Goal: Transaction & Acquisition: Purchase product/service

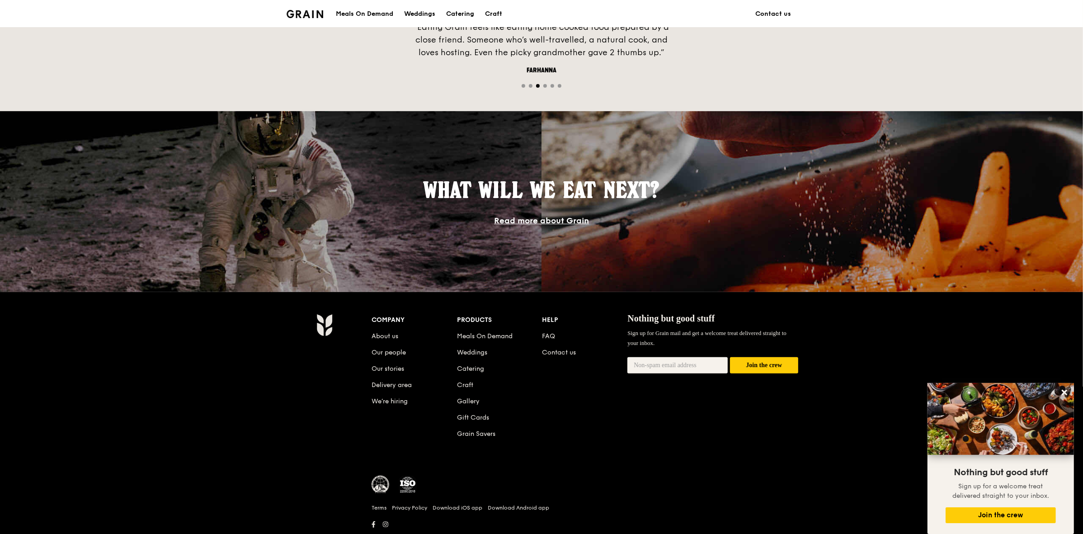
scroll to position [673, 0]
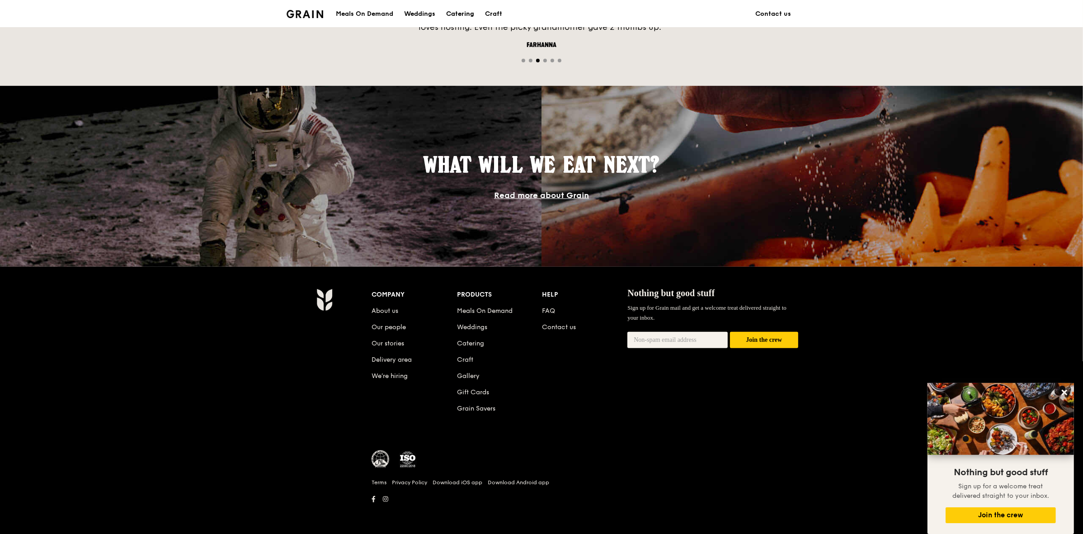
click at [457, 14] on div "Catering" at bounding box center [460, 13] width 28 height 27
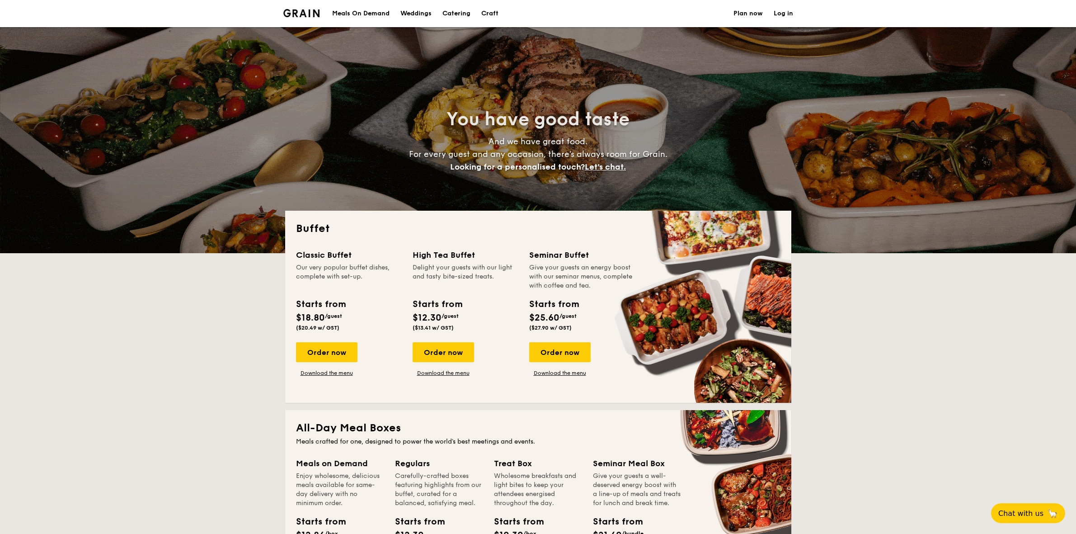
select select
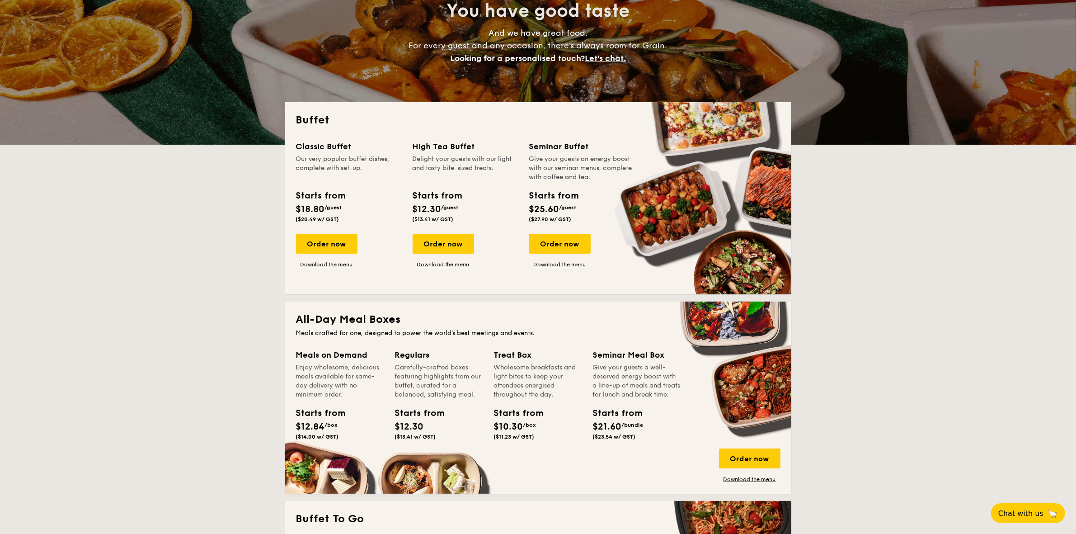
scroll to position [113, 0]
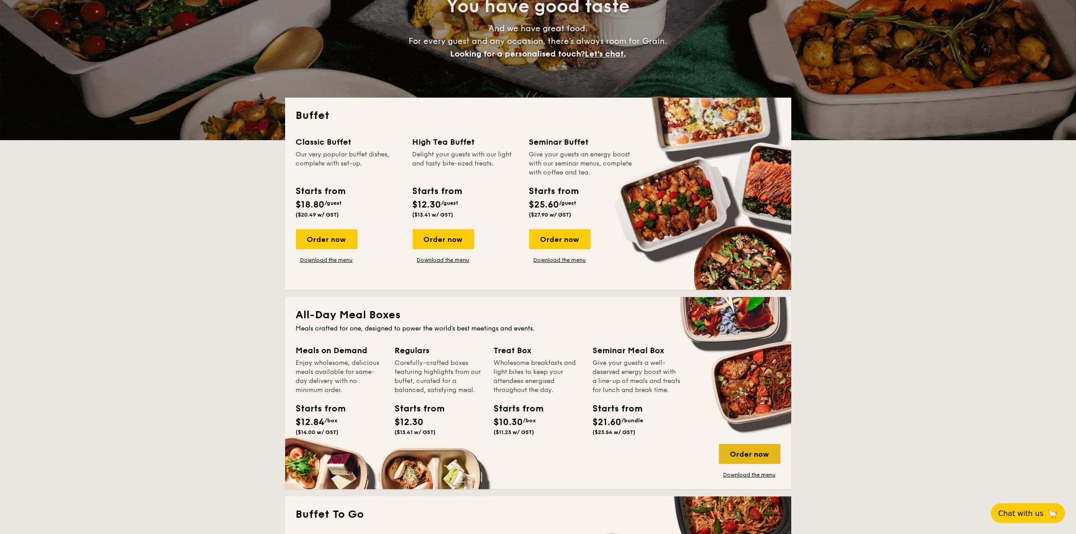
click at [758, 455] on div "Order now" at bounding box center [749, 454] width 61 height 20
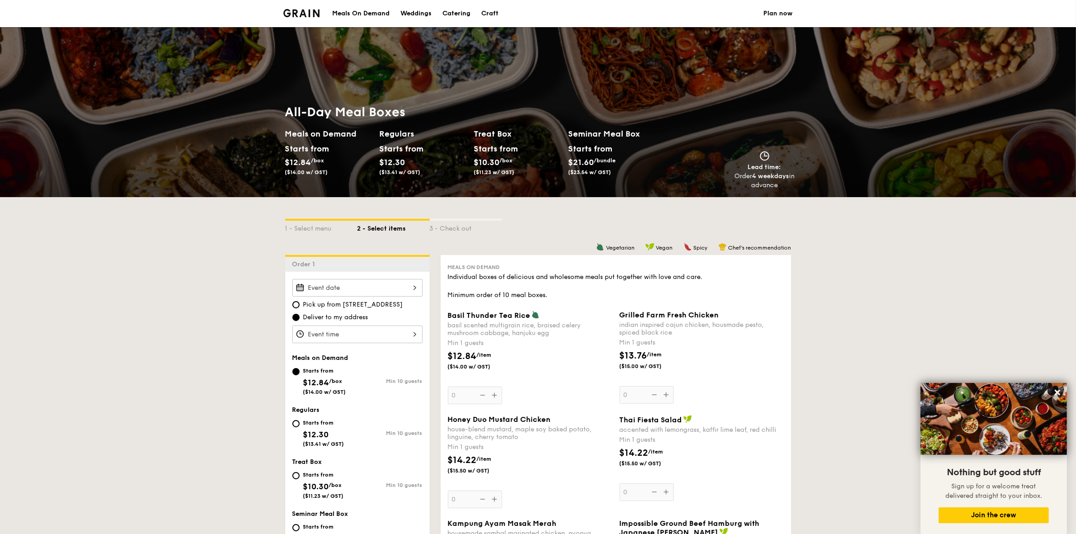
click at [489, 171] on span "($11.23 w/ GST)" at bounding box center [494, 172] width 41 height 6
click at [496, 142] on div "Starts from" at bounding box center [494, 149] width 40 height 14
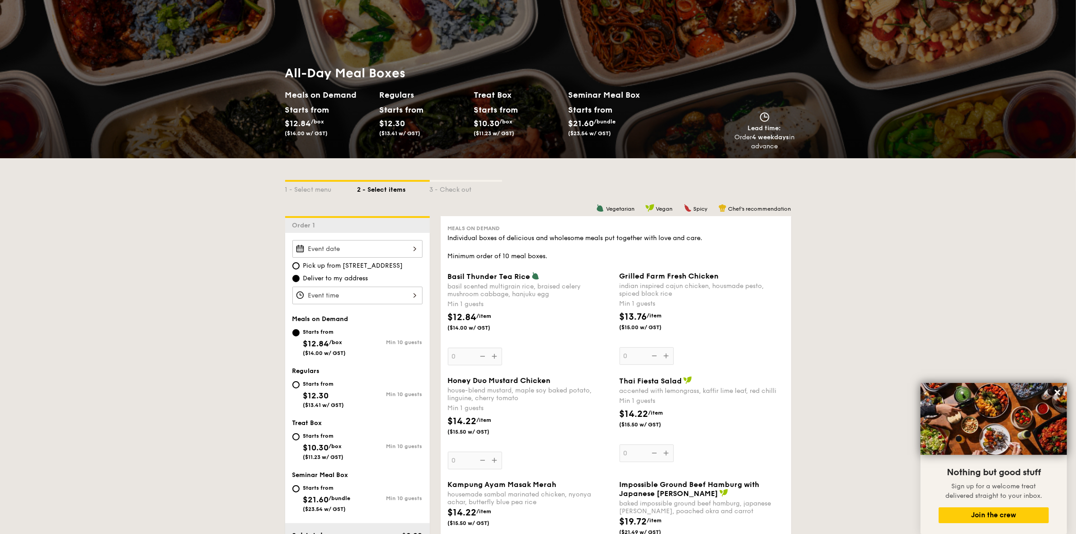
scroll to position [57, 0]
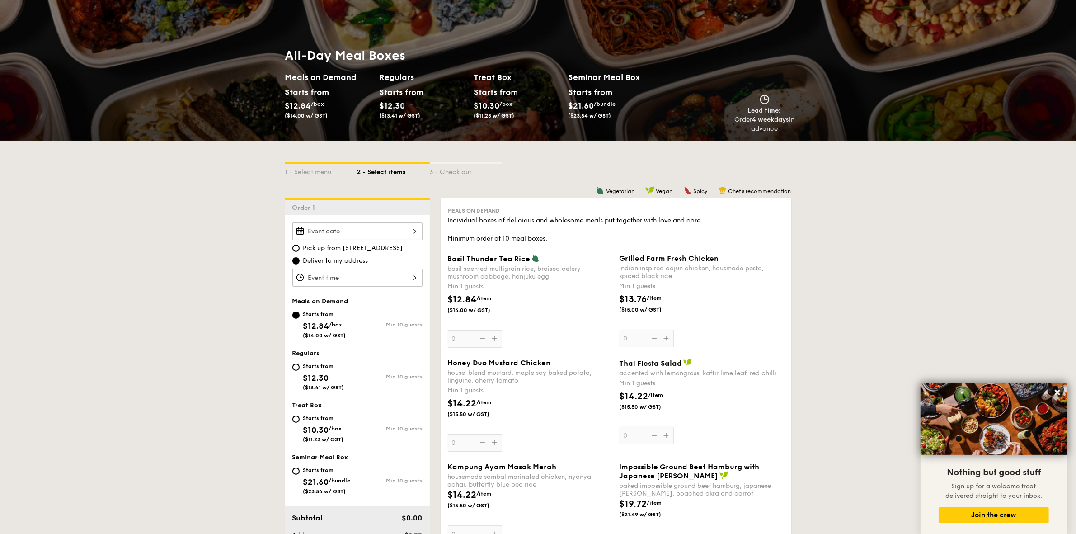
click at [300, 419] on div "Starts from $10.30 /box ($11.23 w/ GST)" at bounding box center [324, 428] width 65 height 30
click at [300, 419] on input "Starts from $10.30 /box ($11.23 w/ GST) Min 10 guests" at bounding box center [295, 418] width 7 height 7
radio input "true"
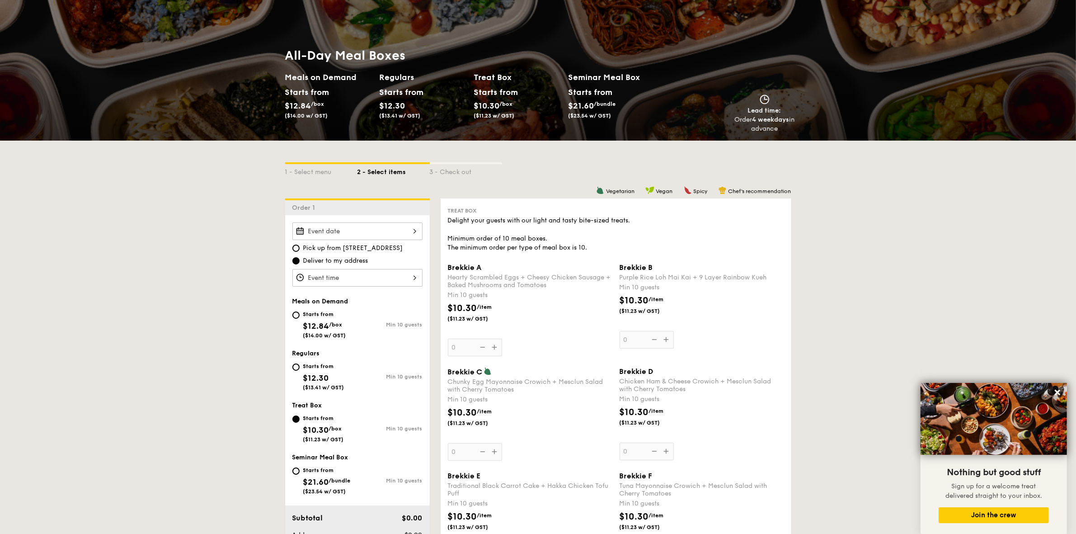
click at [414, 234] on div at bounding box center [357, 231] width 130 height 18
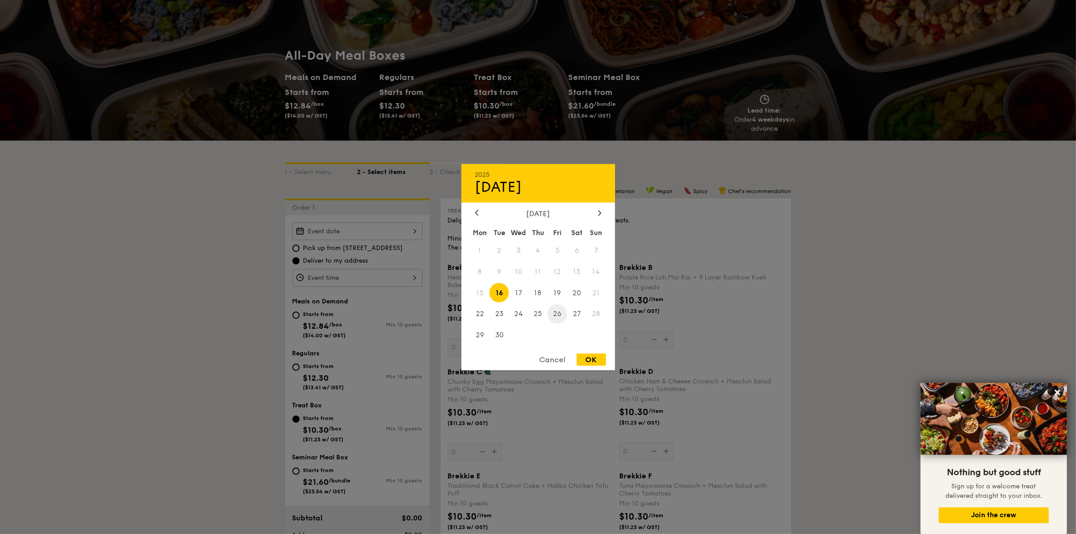
click at [563, 315] on span "26" at bounding box center [557, 313] width 19 height 19
click at [597, 360] on div "OK" at bounding box center [591, 359] width 29 height 12
type input "[DATE]"
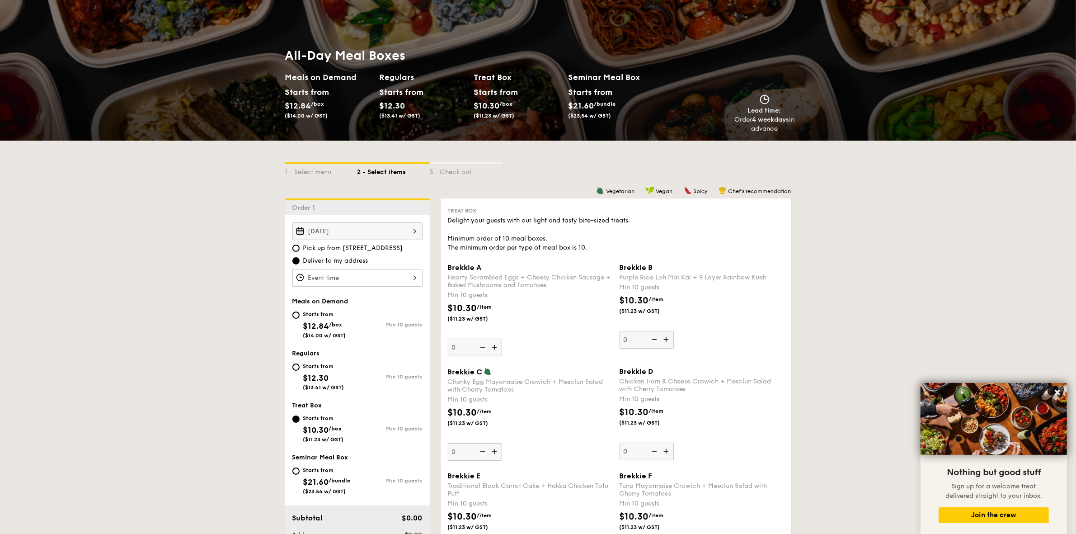
click at [419, 273] on div at bounding box center [357, 278] width 130 height 18
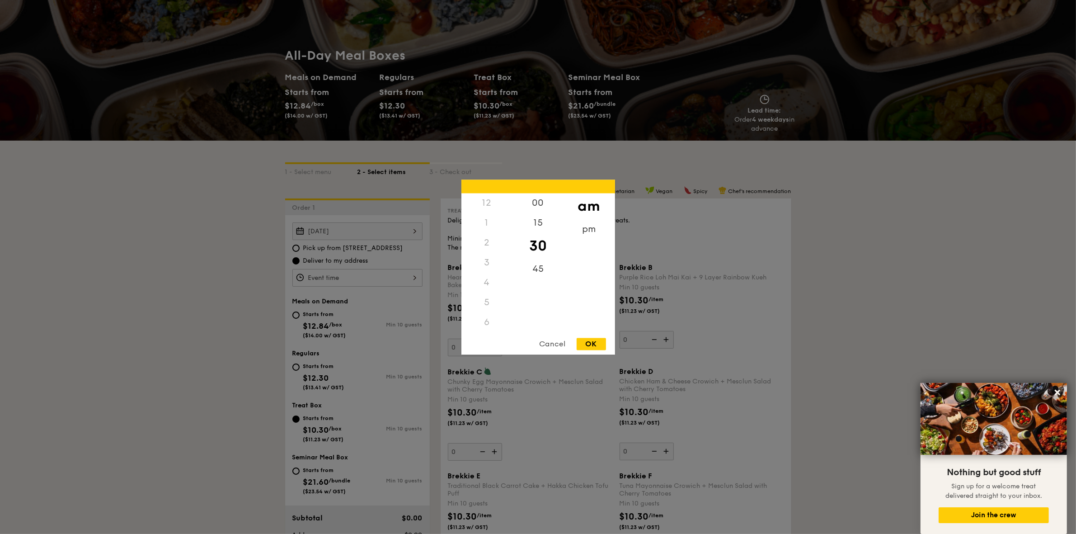
scroll to position [106, 0]
click at [487, 252] on div "8" at bounding box center [487, 259] width 51 height 26
click at [589, 339] on div "OK" at bounding box center [591, 344] width 29 height 12
type input "8:30AM"
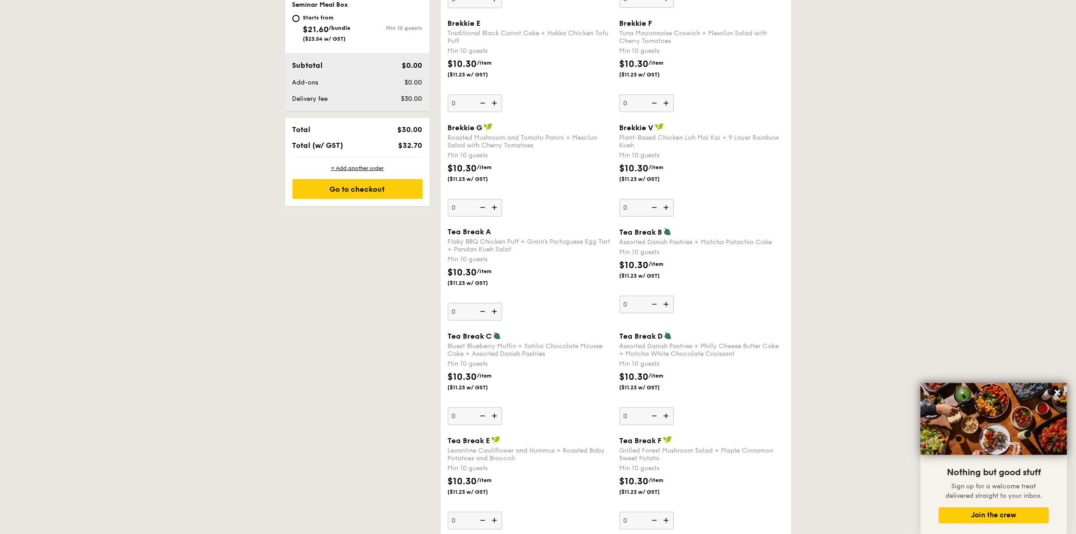
scroll to position [509, 0]
type input "10"
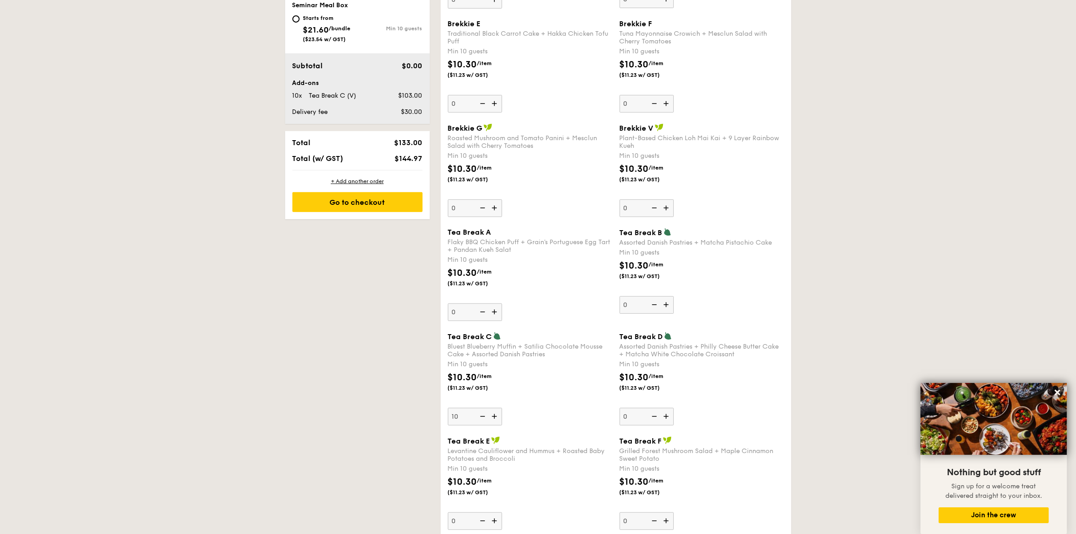
scroll to position [452, 0]
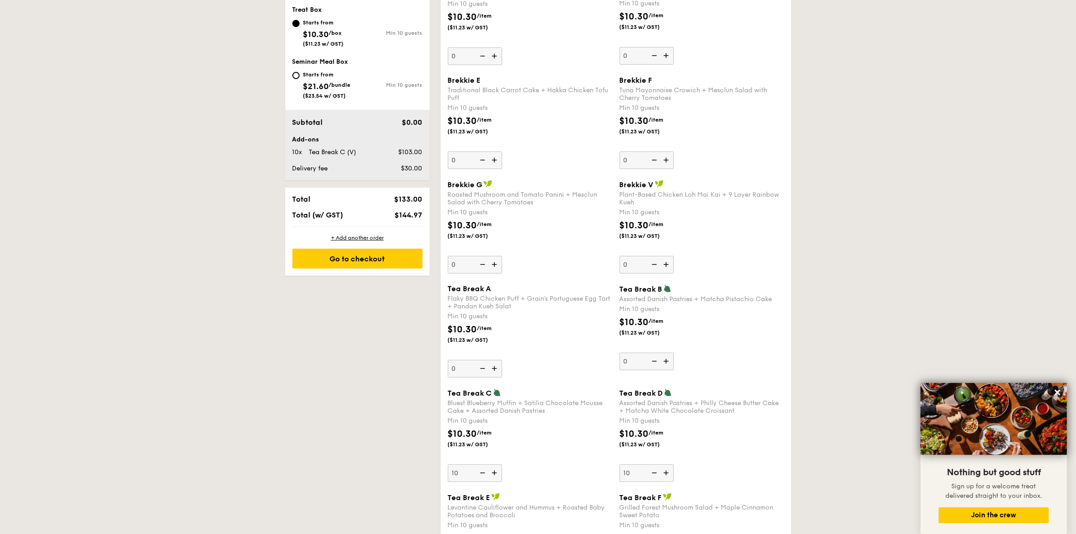
type input "10"
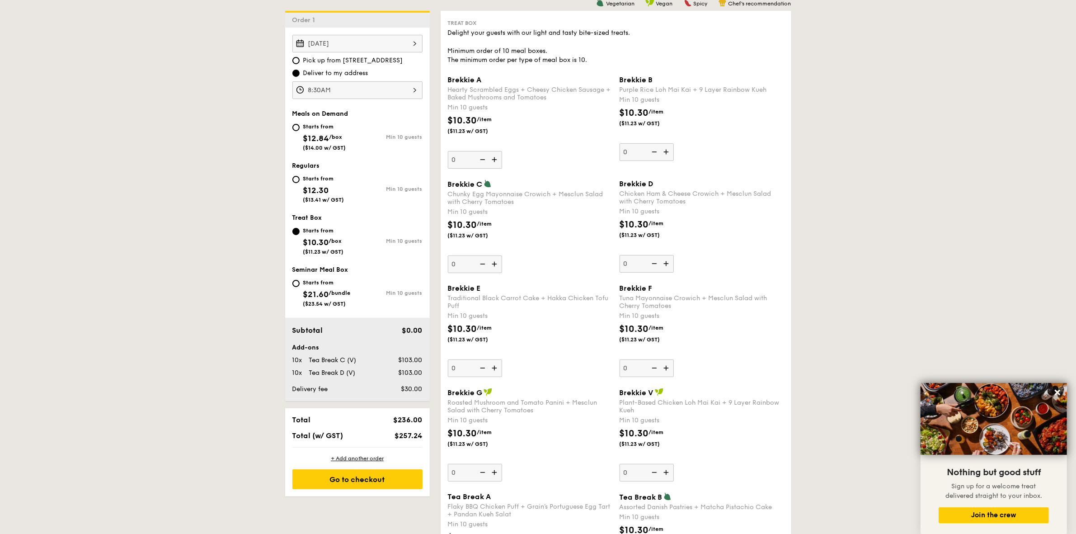
scroll to position [226, 0]
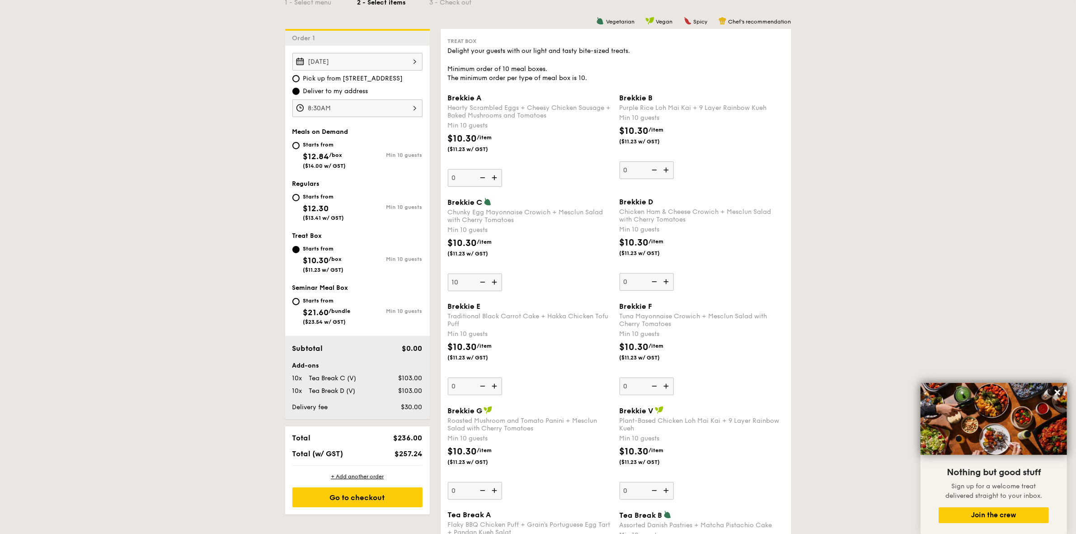
type input "10"
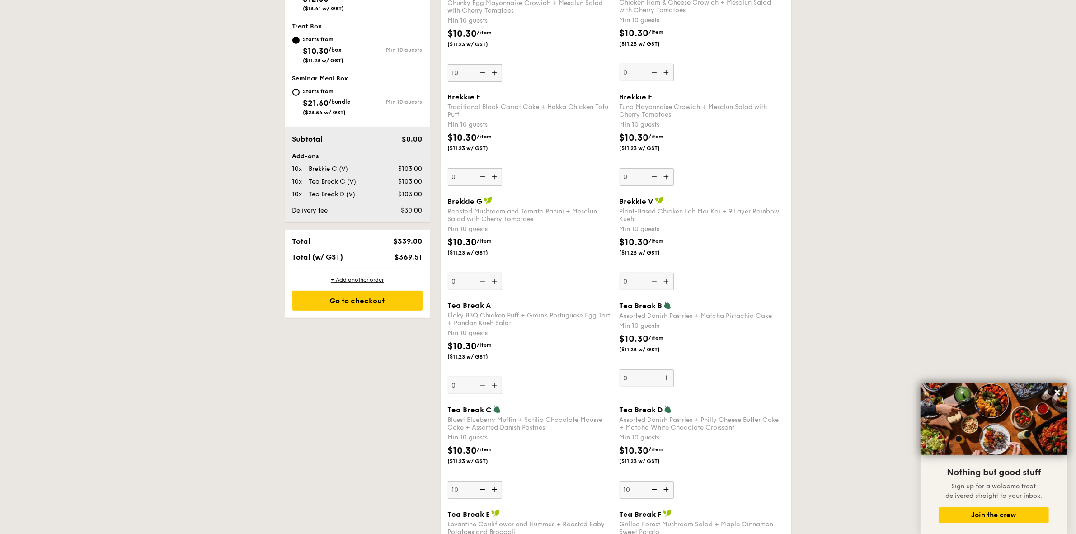
scroll to position [452, 0]
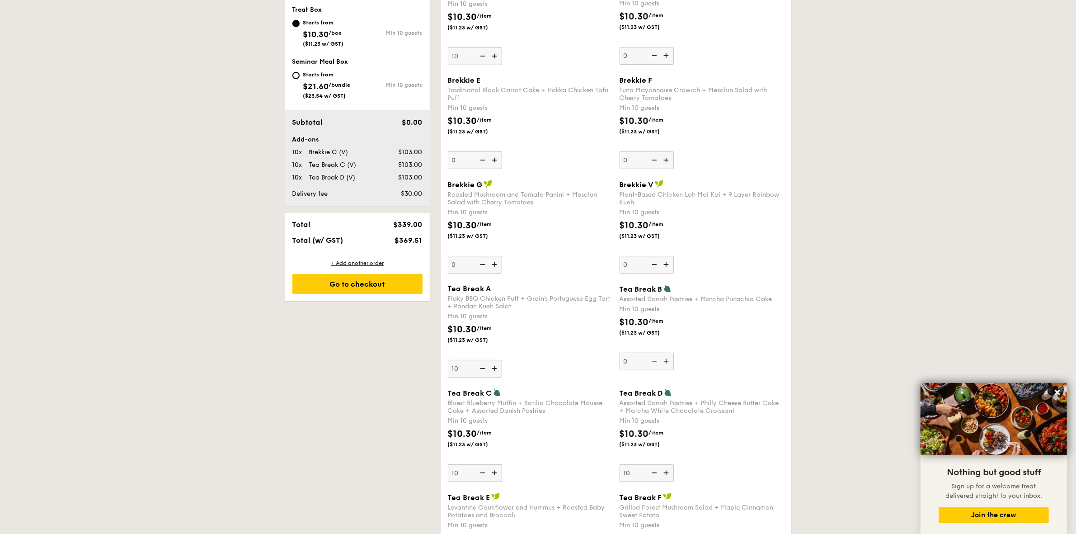
type input "10"
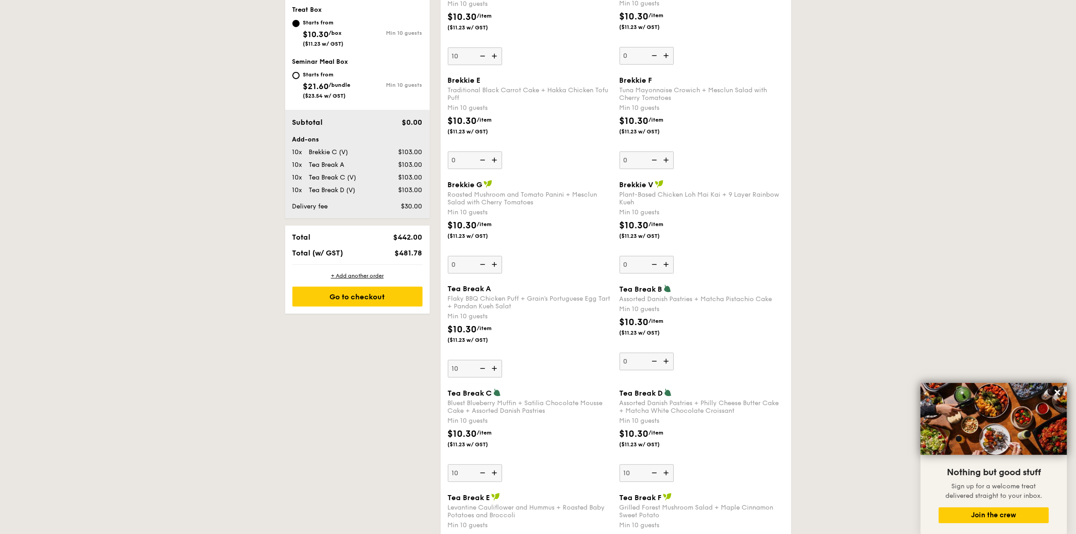
type input "20"
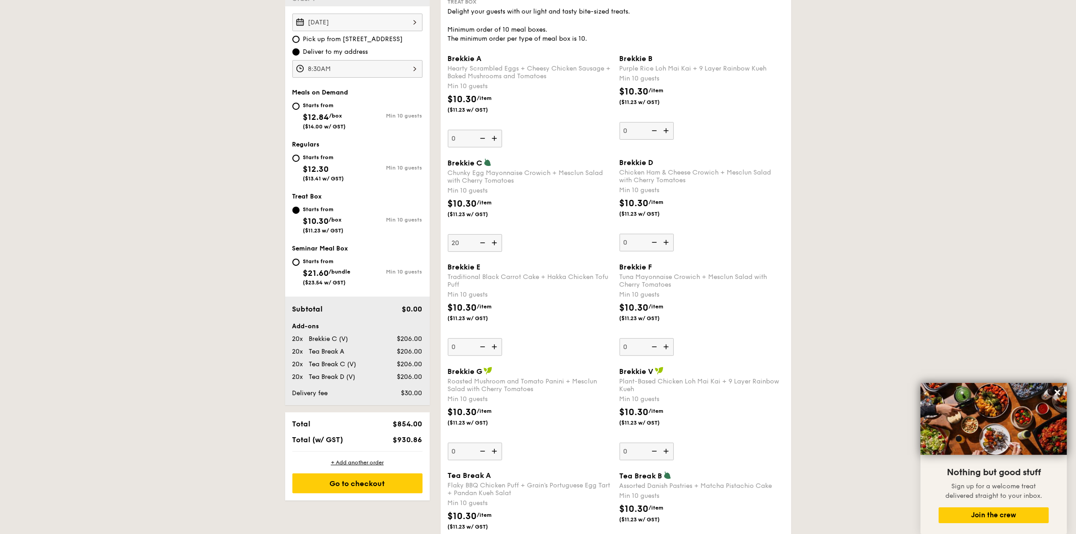
scroll to position [283, 0]
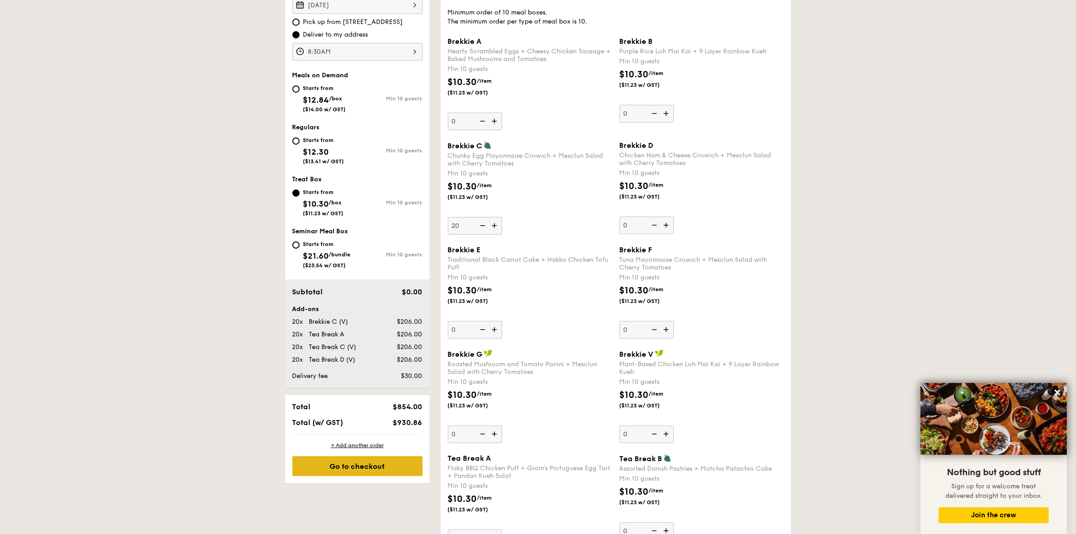
click at [367, 463] on div "Go to checkout" at bounding box center [357, 466] width 130 height 20
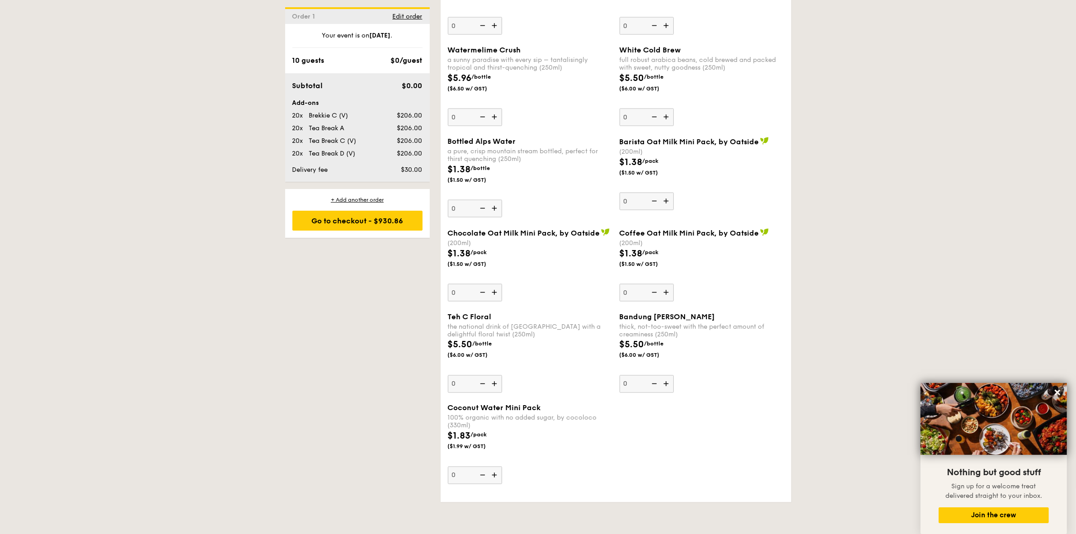
scroll to position [1695, 0]
